Goal: Navigation & Orientation: Find specific page/section

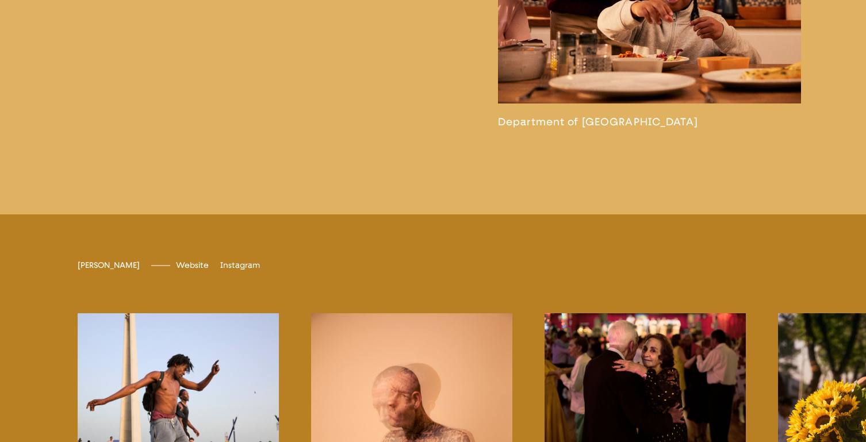
scroll to position [2644, 0]
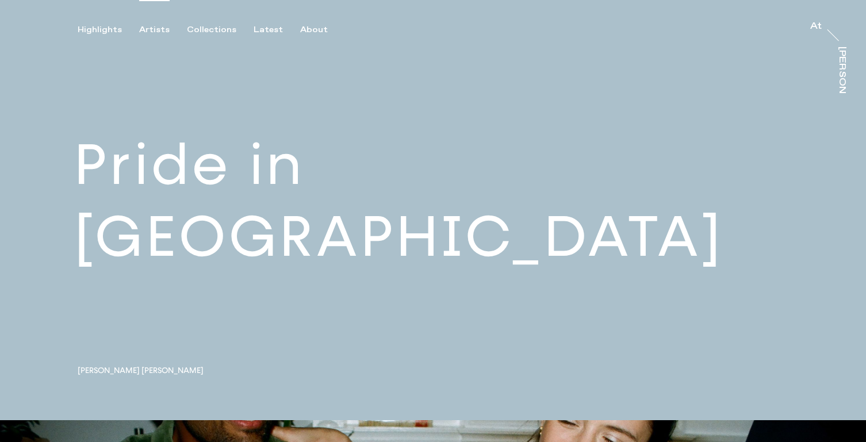
click at [148, 29] on div "Artists" at bounding box center [154, 30] width 30 height 10
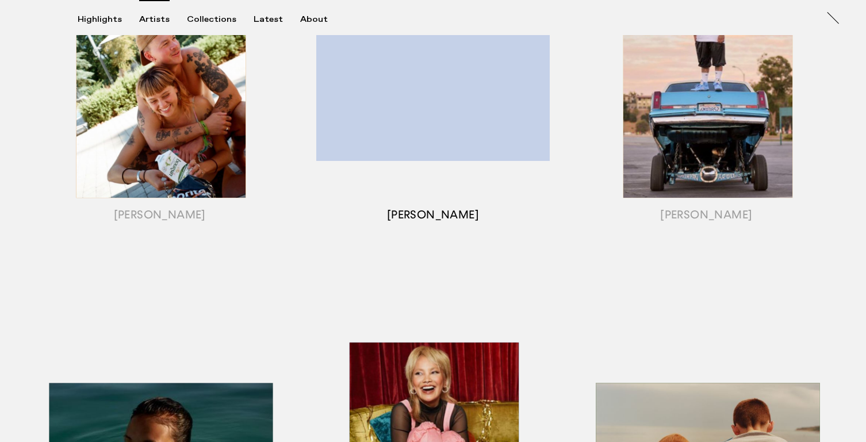
scroll to position [197, 0]
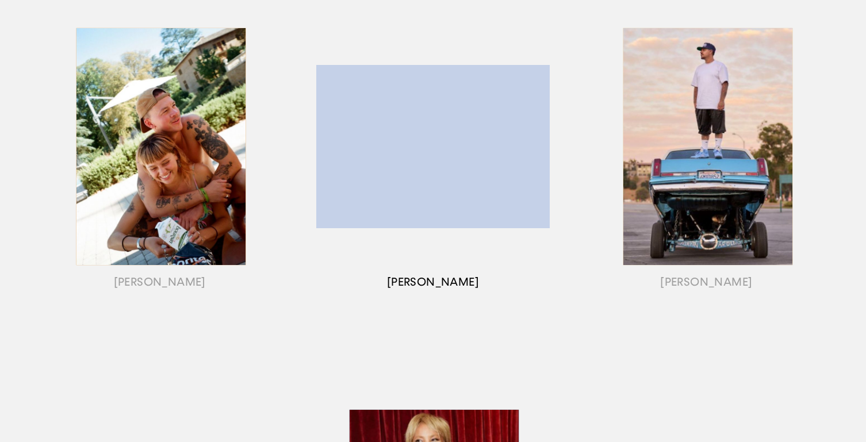
click at [417, 171] on div "button" at bounding box center [432, 161] width 273 height 359
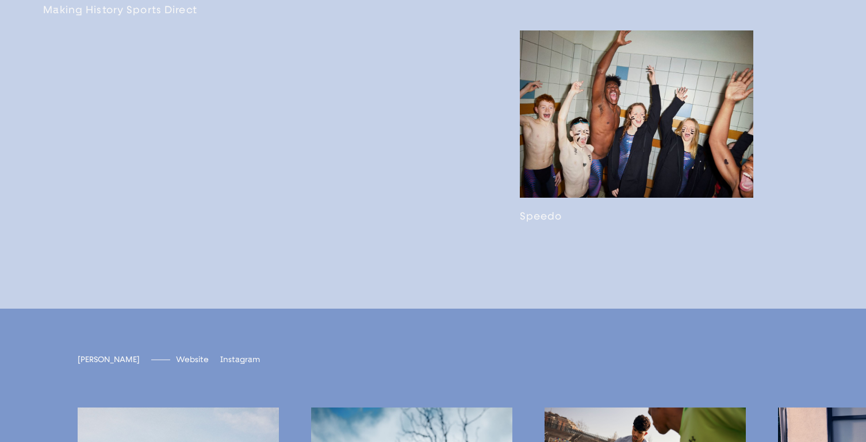
scroll to position [2464, 0]
